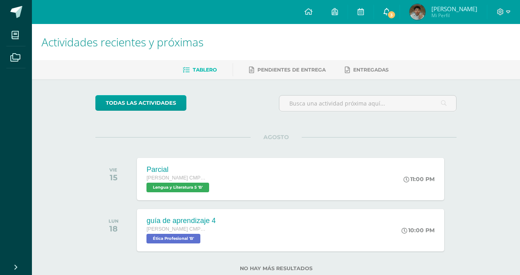
click at [391, 9] on link "3" at bounding box center [387, 12] width 26 height 24
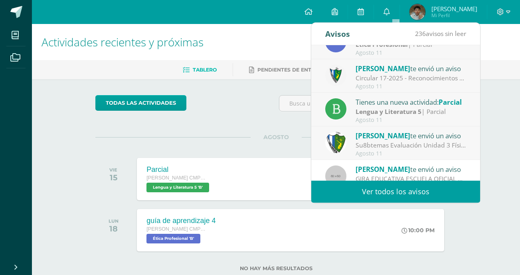
scroll to position [50, 0]
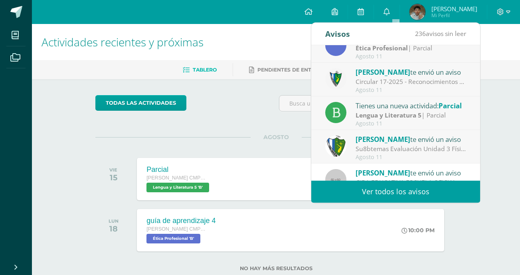
click at [409, 87] on div "Agosto 11" at bounding box center [411, 90] width 111 height 7
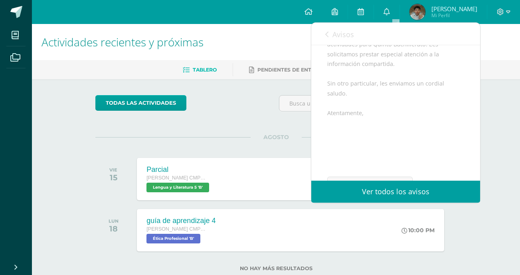
scroll to position [192, 0]
click at [351, 155] on span "Archivo Adjunto" at bounding box center [375, 154] width 55 height 15
click at [321, 32] on div "Avisos 235 avisos sin leer Avisos" at bounding box center [395, 34] width 169 height 22
click at [329, 34] on link "Avisos" at bounding box center [339, 34] width 29 height 23
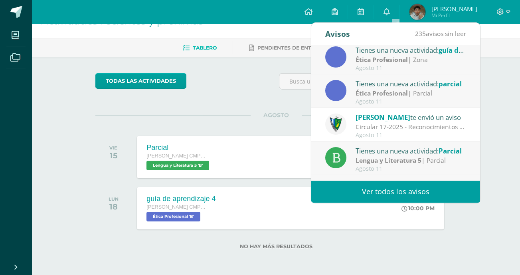
scroll to position [0, 0]
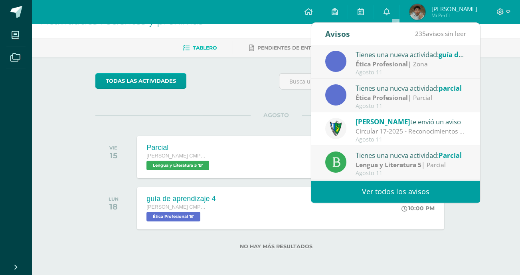
click at [416, 194] on link "Ver todos los avisos" at bounding box center [395, 191] width 169 height 22
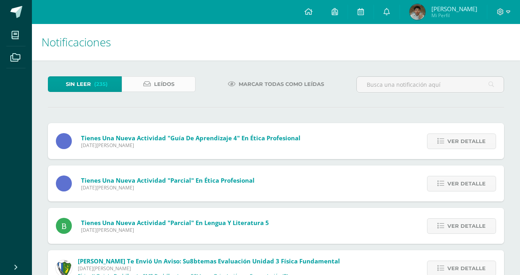
click at [194, 89] on link "Leídos" at bounding box center [159, 84] width 74 height 16
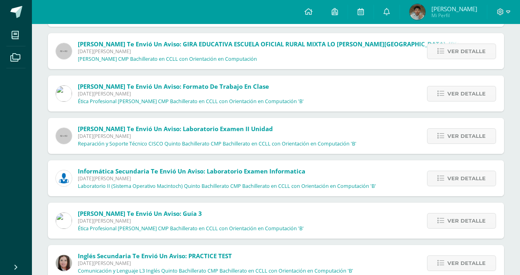
scroll to position [133, 0]
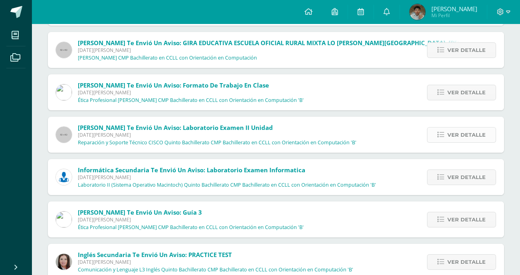
click at [433, 139] on link "Ver detalle" at bounding box center [461, 135] width 69 height 16
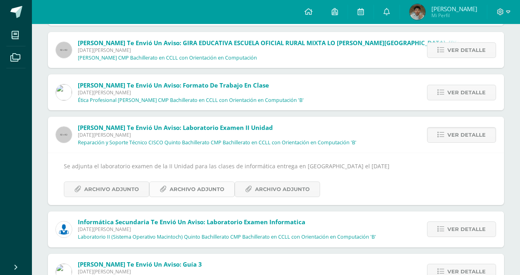
click at [218, 190] on span "Archivo Adjunto" at bounding box center [197, 189] width 55 height 15
